Goal: Check status: Check status

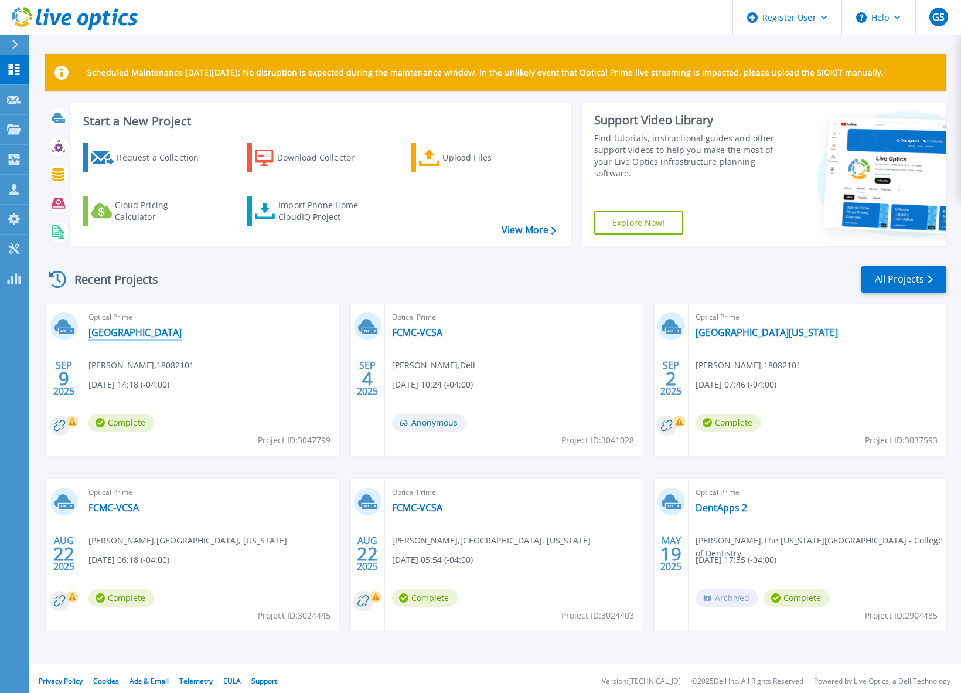
click at [135, 332] on link "[GEOGRAPHIC_DATA]" at bounding box center [135, 333] width 93 height 12
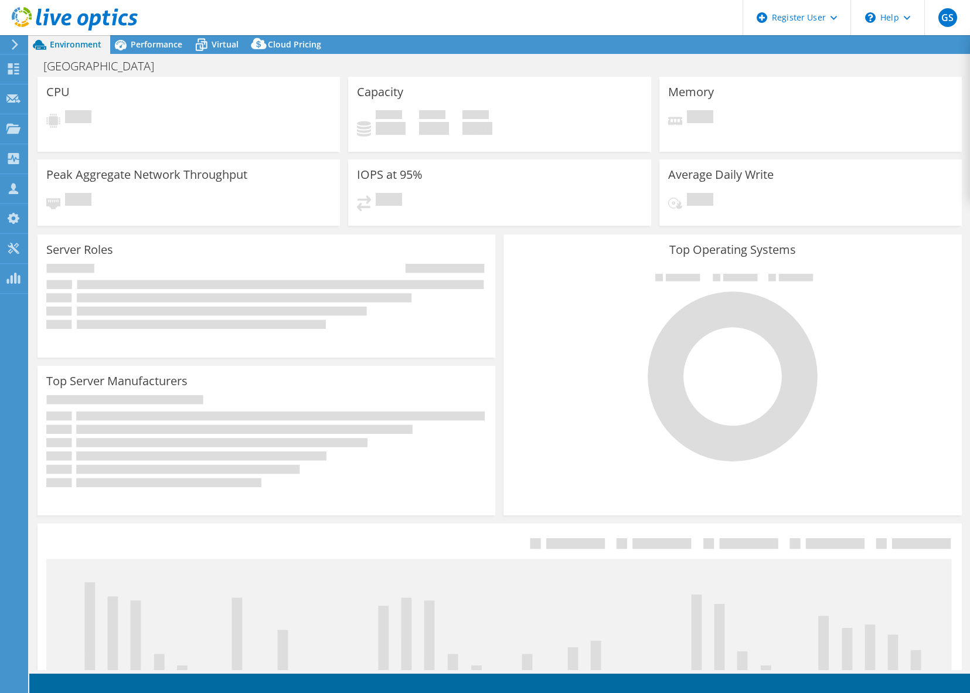
select select "USD"
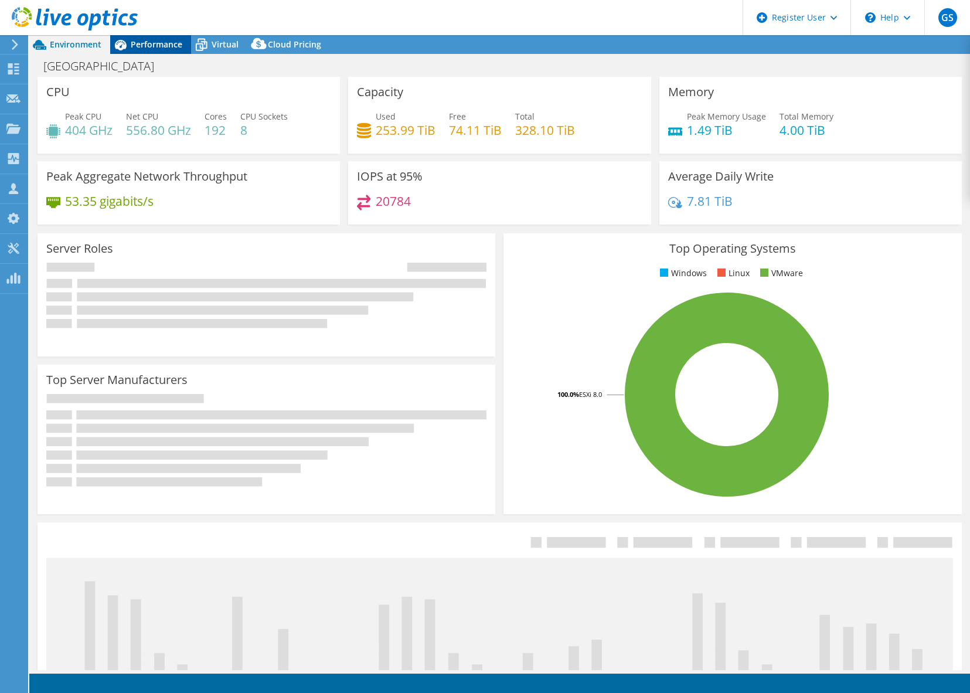
click at [155, 46] on span "Performance" at bounding box center [157, 44] width 52 height 11
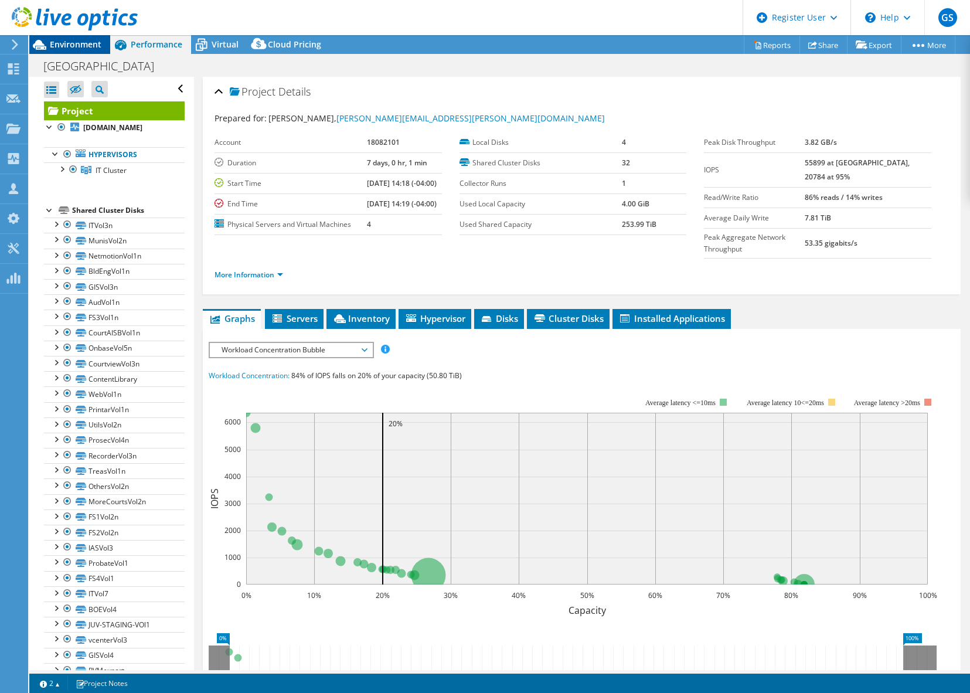
click at [98, 47] on span "Environment" at bounding box center [76, 44] width 52 height 11
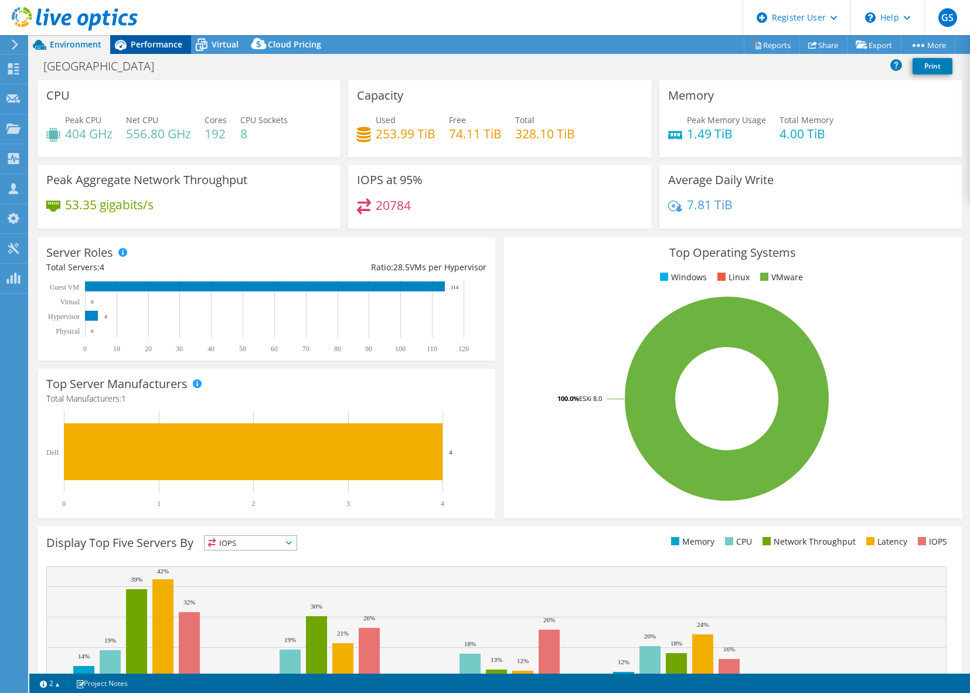
click at [154, 49] on span "Performance" at bounding box center [157, 44] width 52 height 11
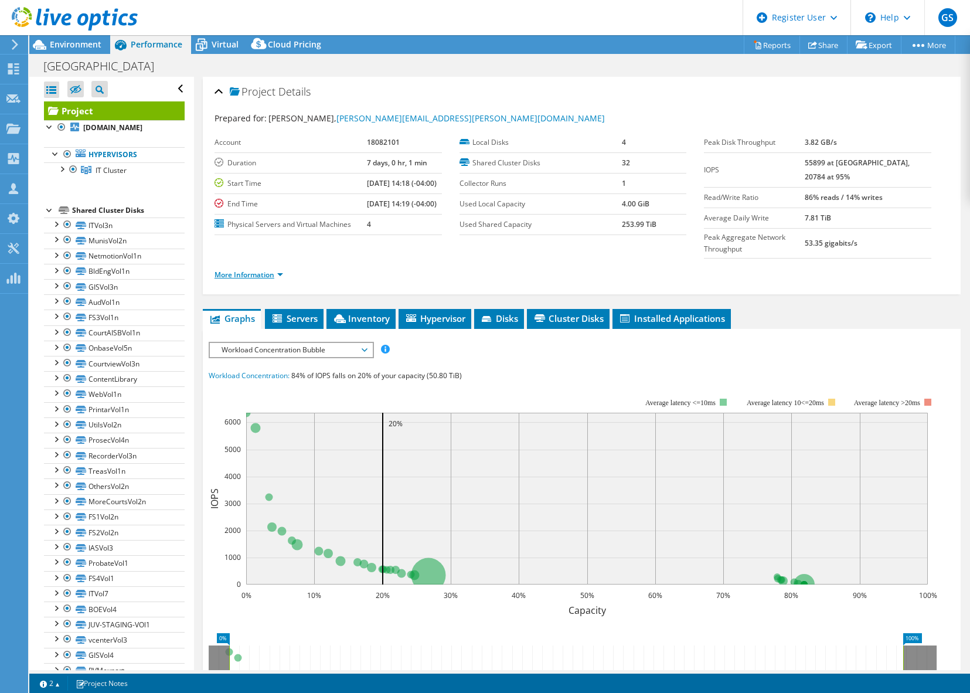
click at [257, 280] on link "More Information" at bounding box center [249, 275] width 69 height 10
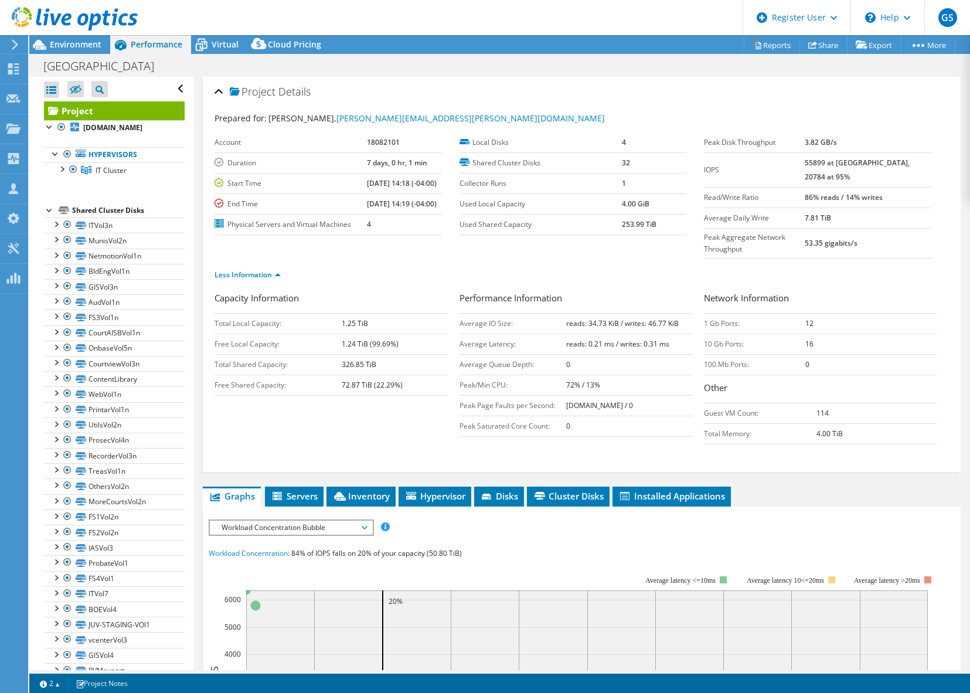
click at [93, 13] on icon at bounding box center [75, 19] width 126 height 24
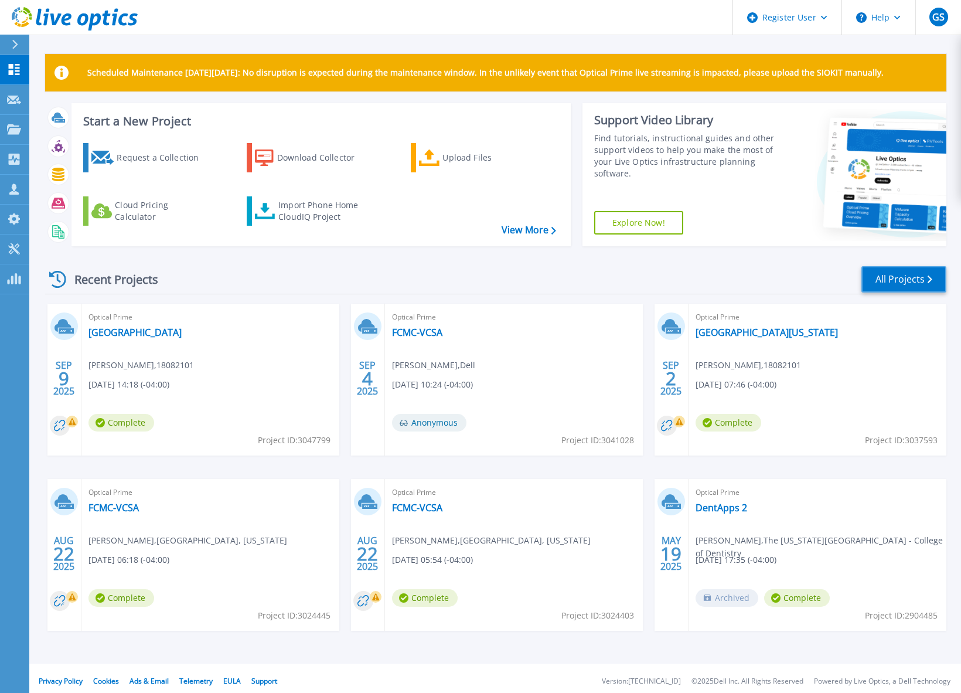
click at [929, 281] on icon at bounding box center [930, 280] width 5 height 8
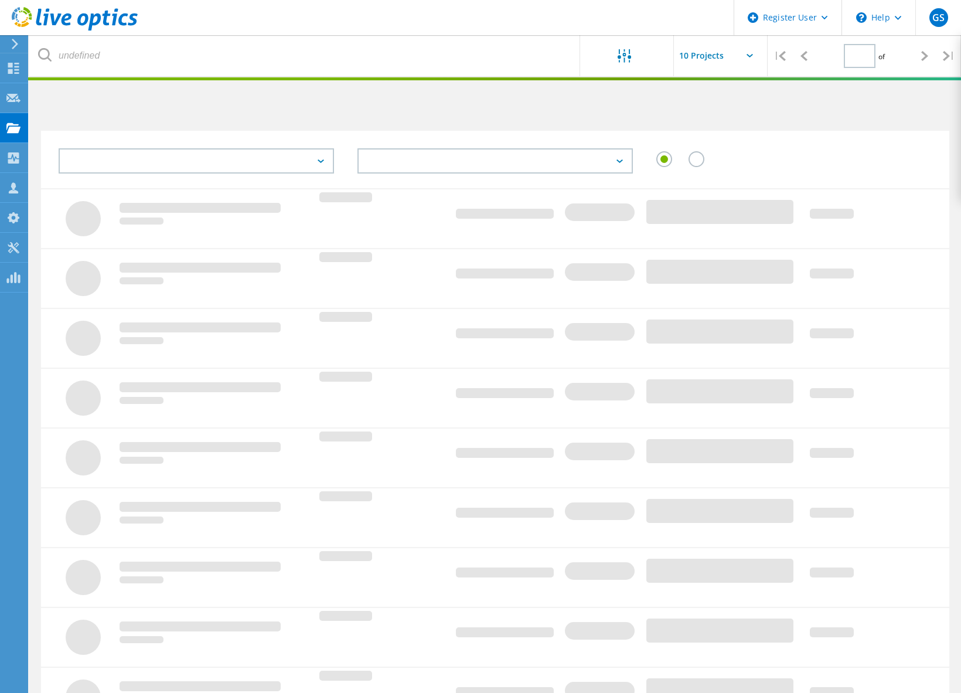
type input "1"
